Goal: Use online tool/utility: Utilize a website feature to perform a specific function

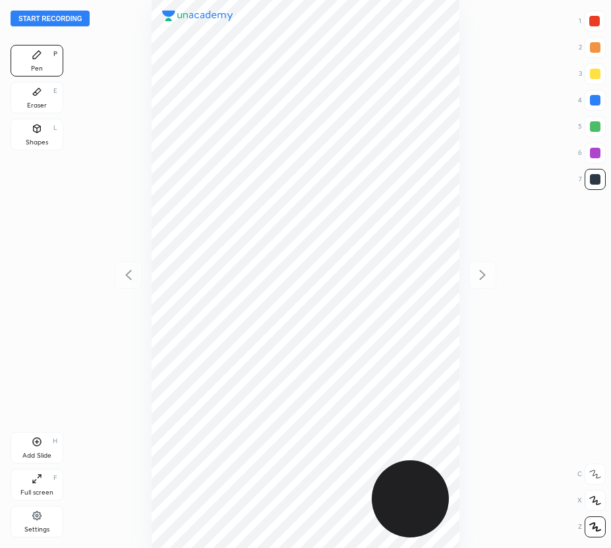
scroll to position [548, 400]
click at [75, 17] on button "Start recording" at bounding box center [50, 19] width 79 height 16
click at [35, 96] on icon at bounding box center [37, 91] width 11 height 11
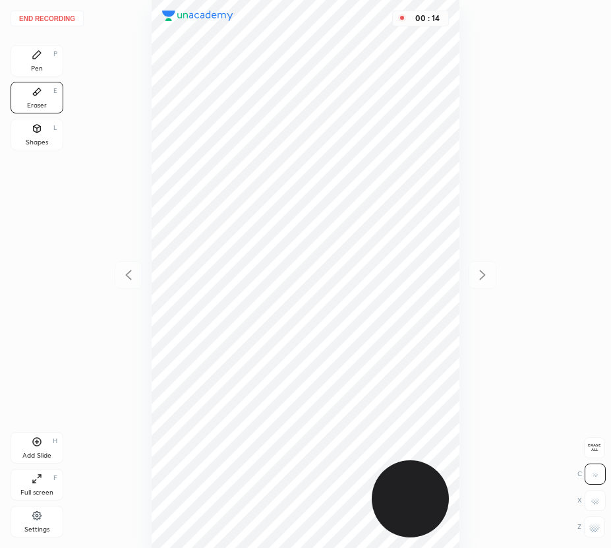
drag, startPoint x: 25, startPoint y: 65, endPoint x: 143, endPoint y: 105, distance: 124.6
click at [25, 69] on div "Pen P" at bounding box center [37, 61] width 53 height 32
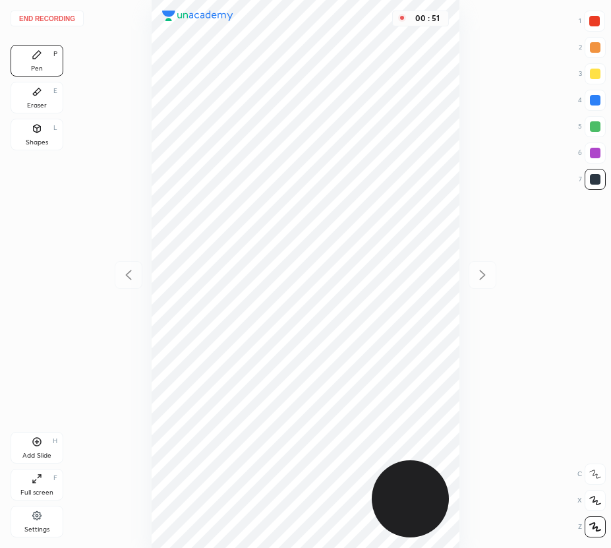
click at [41, 443] on icon at bounding box center [37, 442] width 9 height 9
click at [132, 262] on div at bounding box center [129, 275] width 28 height 28
click at [482, 269] on icon at bounding box center [482, 275] width 16 height 16
drag, startPoint x: 601, startPoint y: 156, endPoint x: 577, endPoint y: 165, distance: 25.7
click at [597, 157] on div at bounding box center [595, 152] width 21 height 21
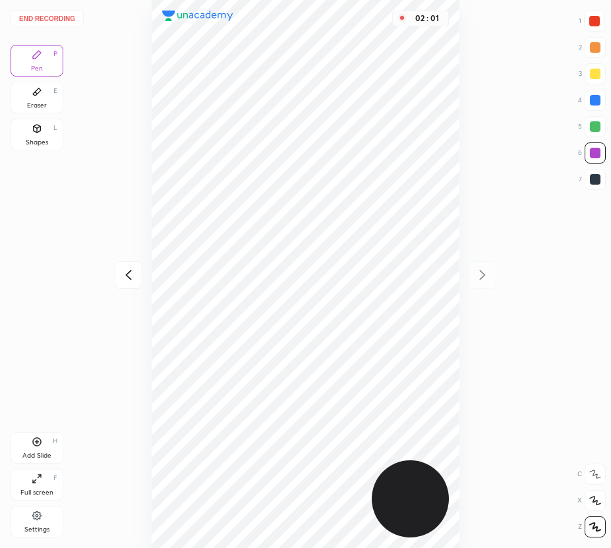
click at [49, 447] on div "Add Slide H" at bounding box center [37, 448] width 53 height 32
drag, startPoint x: 56, startPoint y: 96, endPoint x: 126, endPoint y: 86, distance: 70.6
click at [58, 97] on div "Eraser E" at bounding box center [37, 98] width 53 height 32
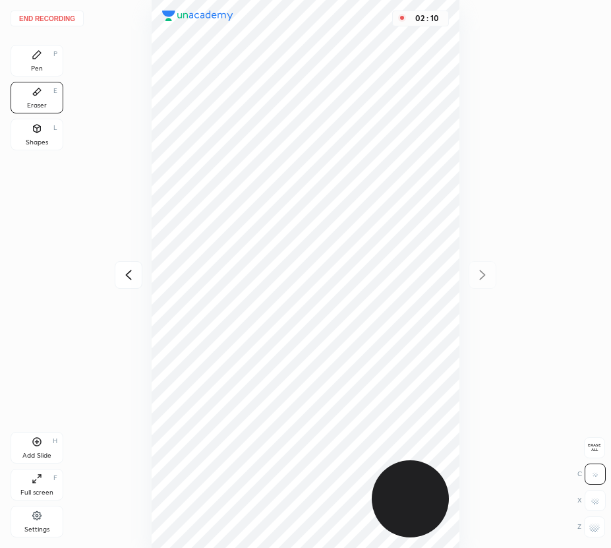
drag, startPoint x: 53, startPoint y: 63, endPoint x: 124, endPoint y: 65, distance: 70.5
click at [59, 65] on div "Pen P" at bounding box center [37, 61] width 53 height 32
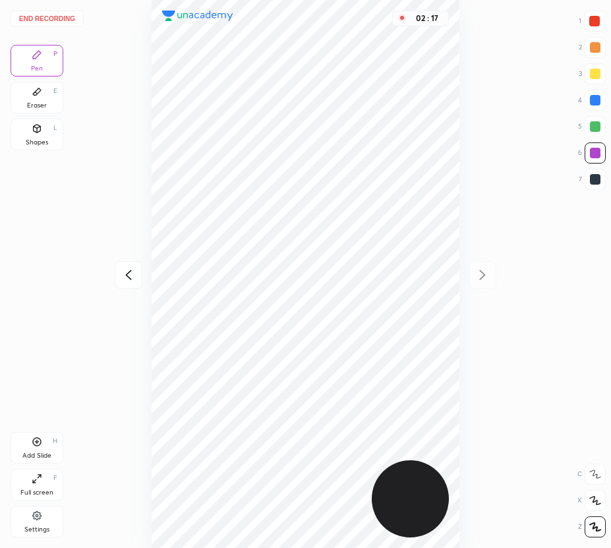
click at [123, 264] on div at bounding box center [129, 275] width 28 height 28
click at [495, 272] on div at bounding box center [483, 275] width 28 height 28
click at [64, 26] on button "End recording" at bounding box center [47, 19] width 73 height 16
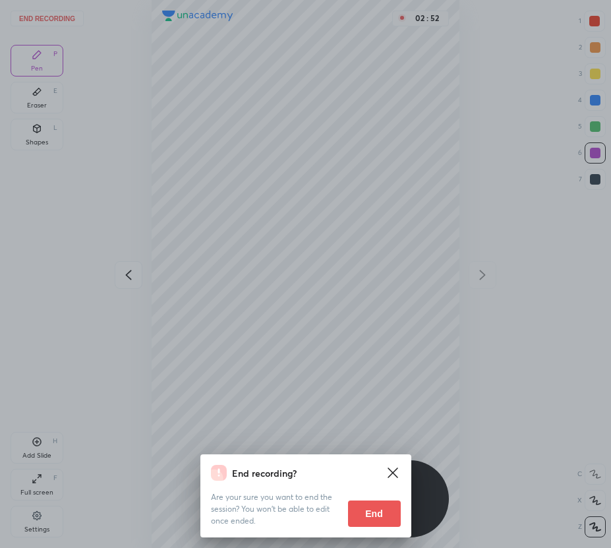
drag, startPoint x: 384, startPoint y: 513, endPoint x: 321, endPoint y: 503, distance: 63.4
click at [382, 513] on button "End" at bounding box center [374, 513] width 53 height 26
